Goal: Navigation & Orientation: Find specific page/section

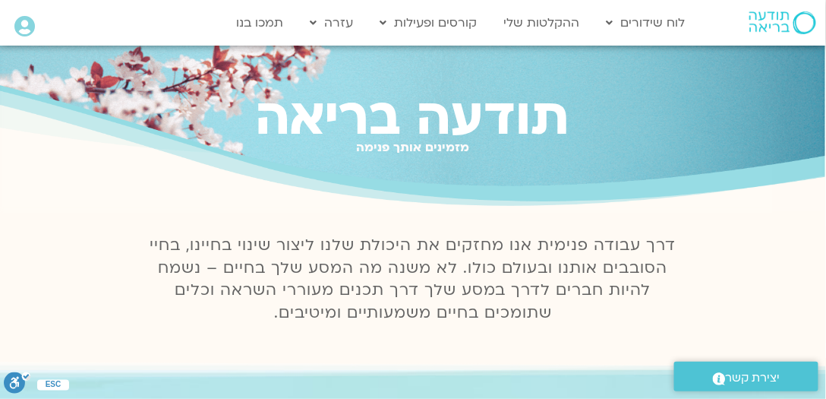
click at [25, 25] on icon at bounding box center [24, 26] width 21 height 21
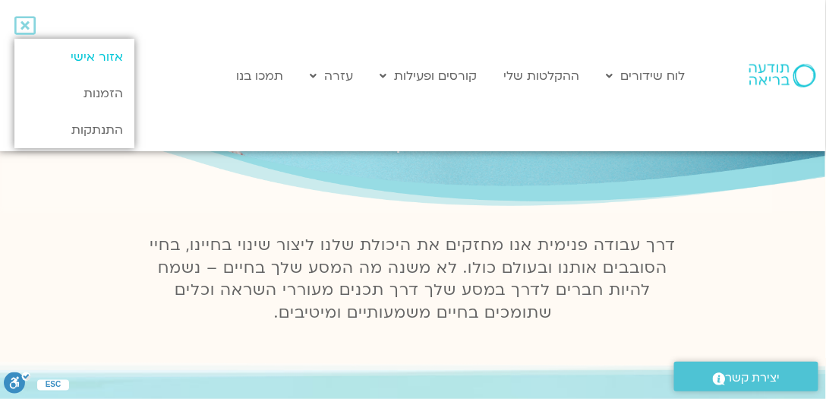
click at [116, 53] on link "אזור אישי" at bounding box center [74, 57] width 120 height 36
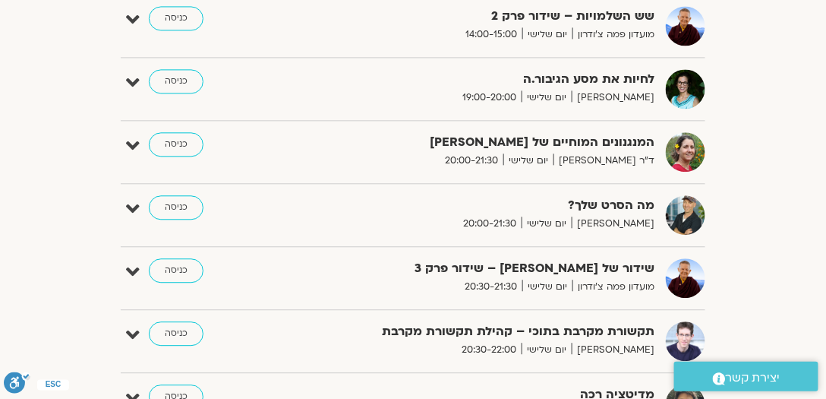
scroll to position [694, 0]
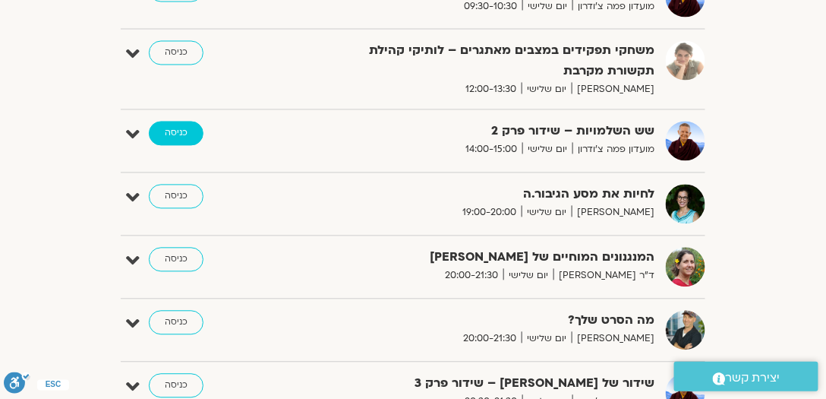
click at [179, 129] on link "כניסה" at bounding box center [176, 134] width 55 height 24
